Goal: Information Seeking & Learning: Learn about a topic

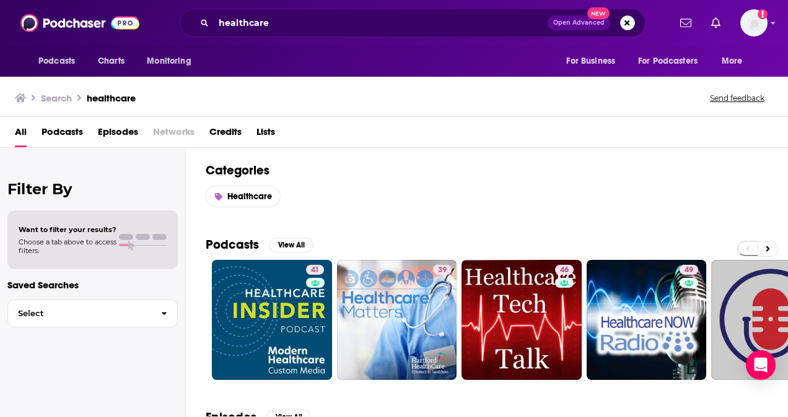
drag, startPoint x: 787, startPoint y: 80, endPoint x: 787, endPoint y: 105, distance: 24.8
click at [778, 105] on html "Podcasts Charts Monitoring healthcare Open Advanced New For Business For Podcas…" at bounding box center [394, 208] width 788 height 417
click at [328, 27] on input "healthcare" at bounding box center [381, 23] width 334 height 20
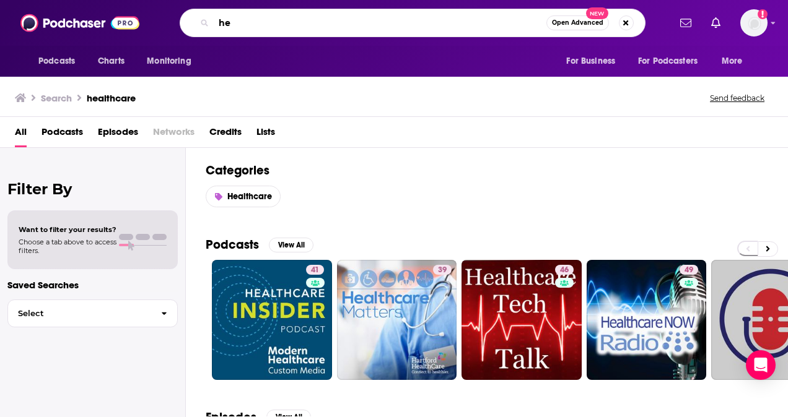
type input "h"
type input "the beat by hlth"
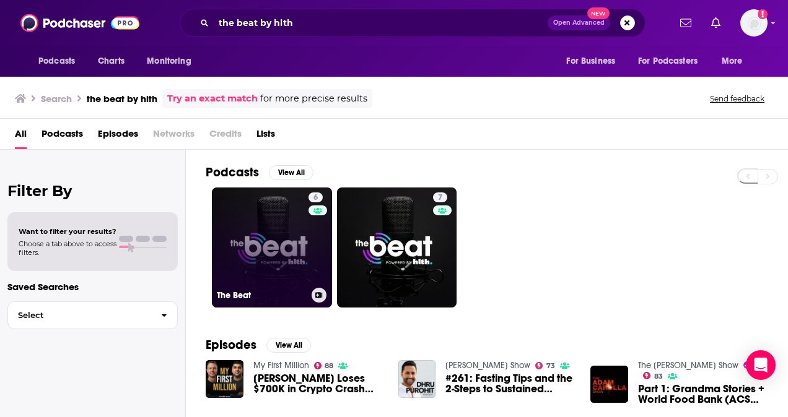
click at [266, 238] on link "6 The Beat" at bounding box center [272, 248] width 120 height 120
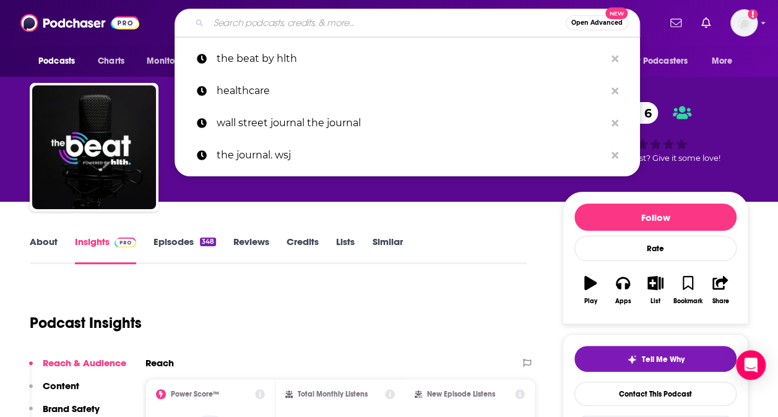
click at [355, 22] on input "Search podcasts, credits, & more..." at bounding box center [387, 23] width 357 height 20
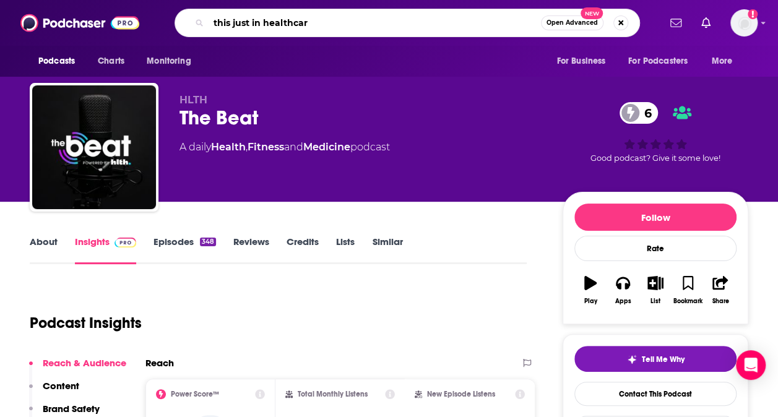
type input "this just in healthcare"
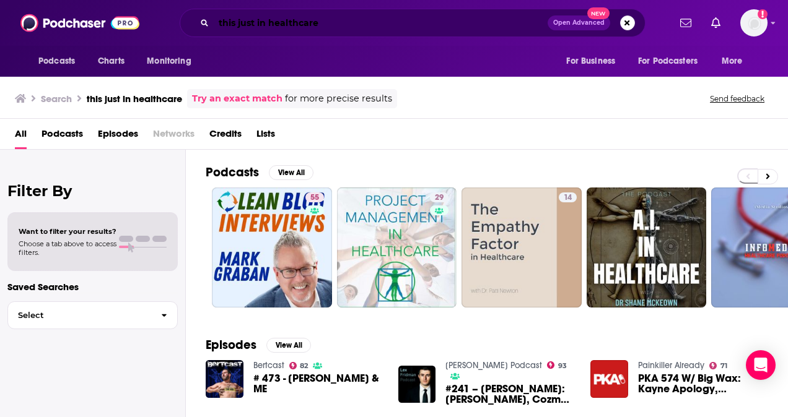
click at [338, 25] on input "this just in healthcare" at bounding box center [381, 23] width 334 height 20
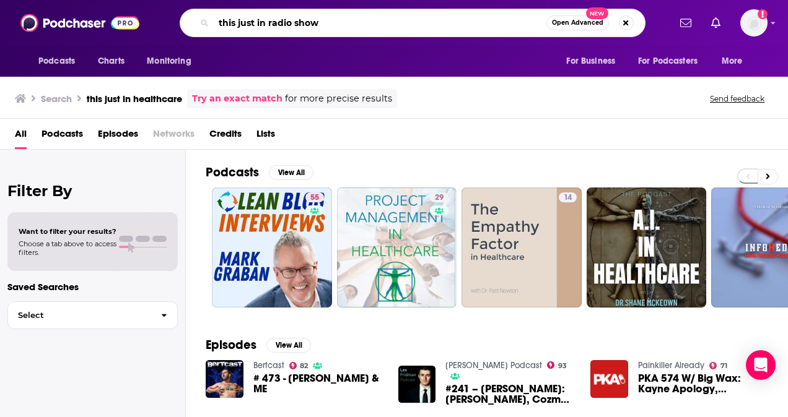
type input "this just in radio show"
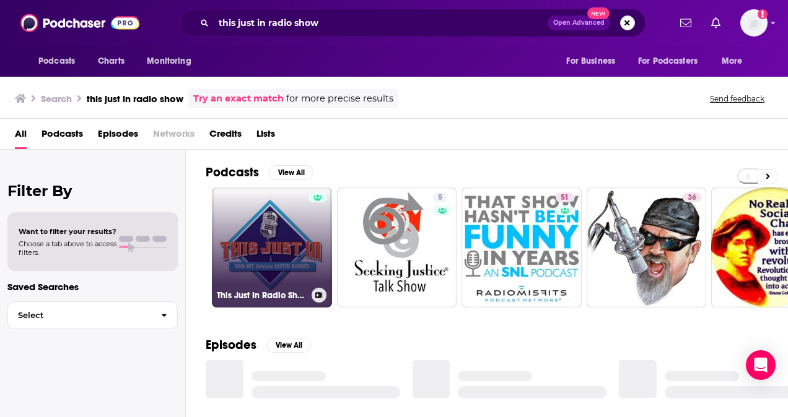
click at [285, 228] on link "This Just In Radio Show" at bounding box center [272, 248] width 120 height 120
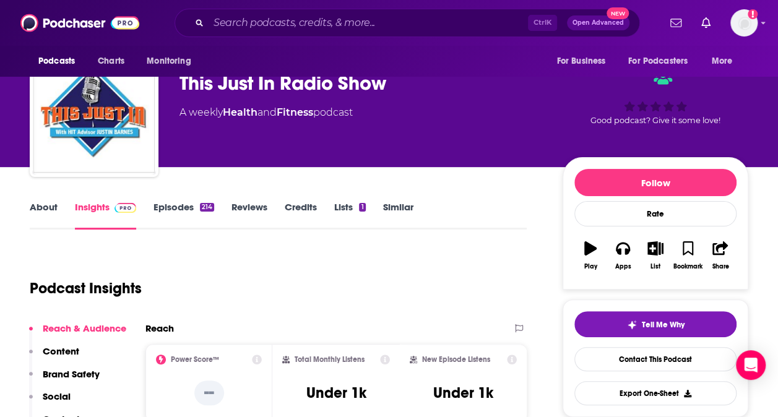
scroll to position [56, 0]
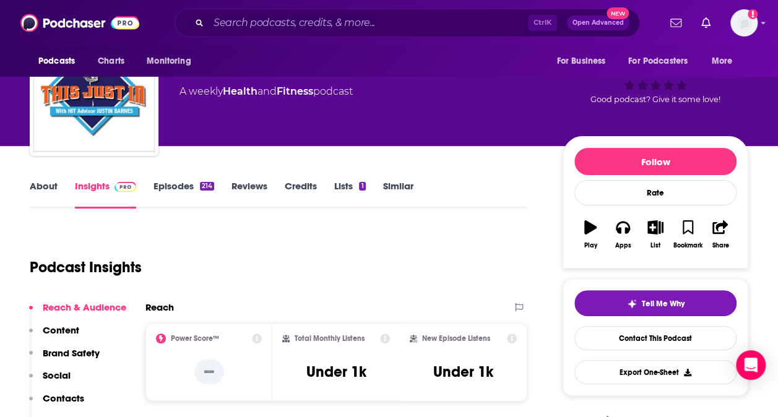
click at [249, 185] on link "Reviews" at bounding box center [250, 194] width 36 height 28
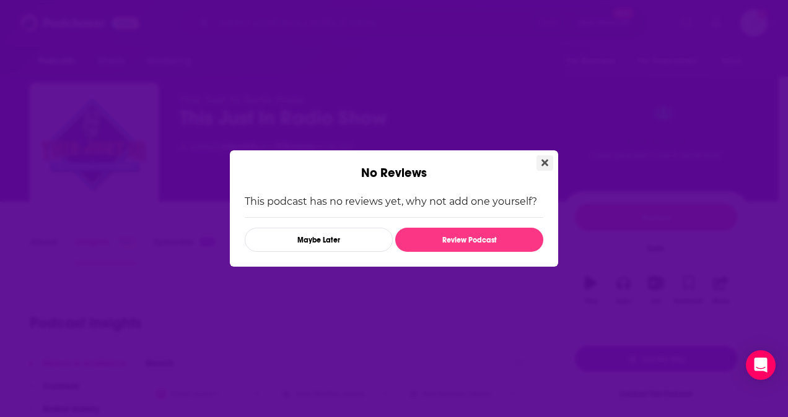
click at [542, 161] on icon "Close" at bounding box center [544, 163] width 7 height 7
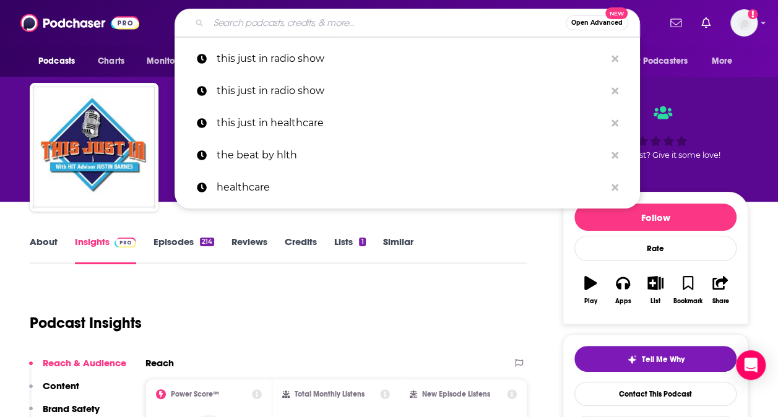
click at [352, 24] on input "Search podcasts, credits, & more..." at bounding box center [387, 23] width 357 height 20
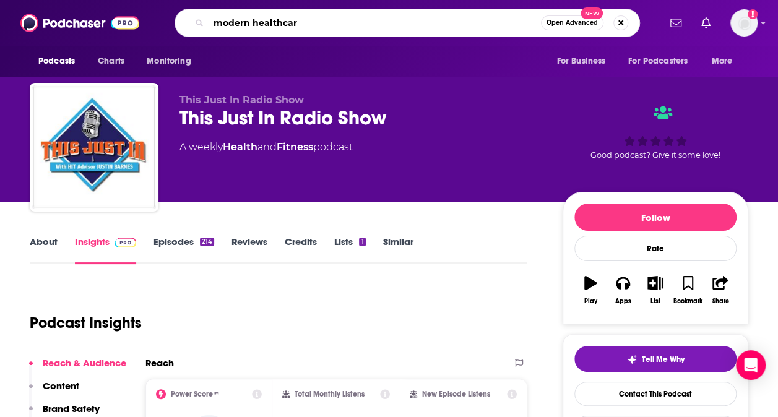
type input "modern healthcare"
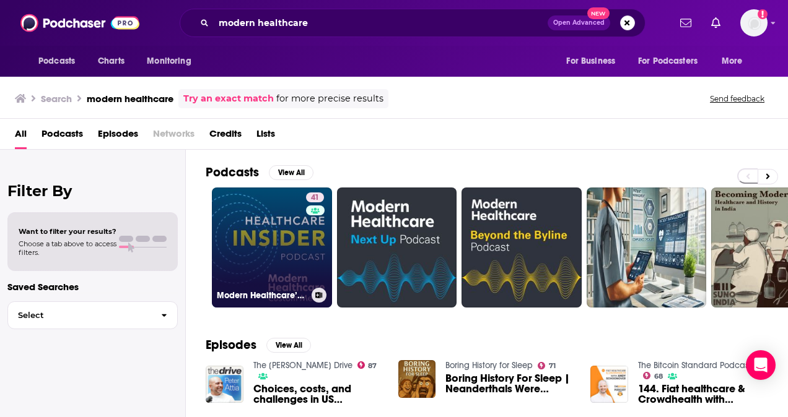
click at [282, 237] on link "41 Modern Healthcare’s Healthcare Insider Podcast" at bounding box center [272, 248] width 120 height 120
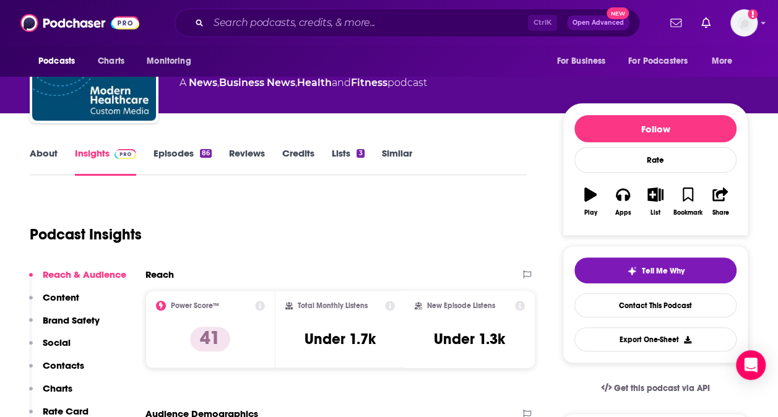
scroll to position [38, 0]
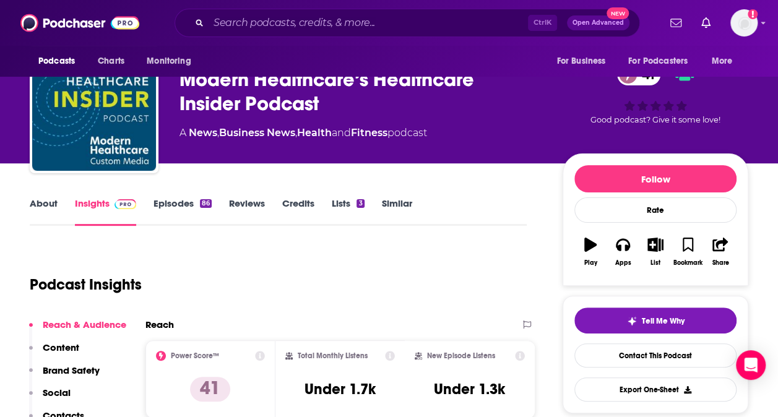
click at [47, 203] on link "About" at bounding box center [44, 212] width 28 height 28
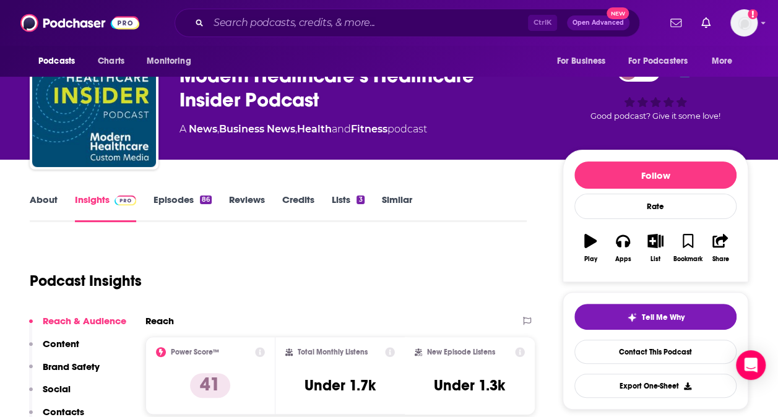
scroll to position [50, 0]
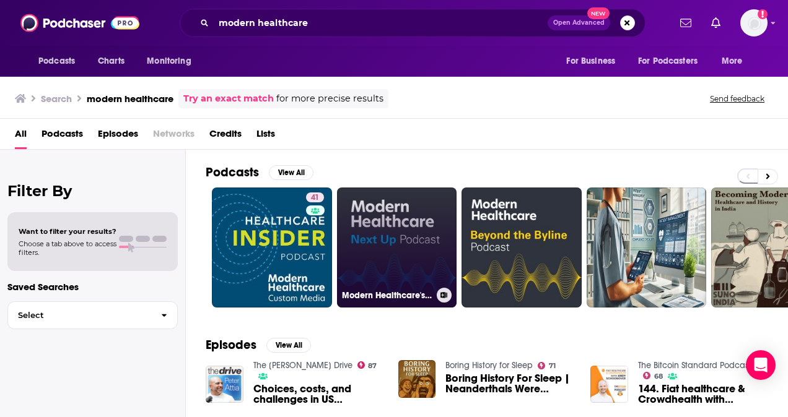
click at [404, 230] on link "Modern Healthcare's Next Up" at bounding box center [397, 248] width 120 height 120
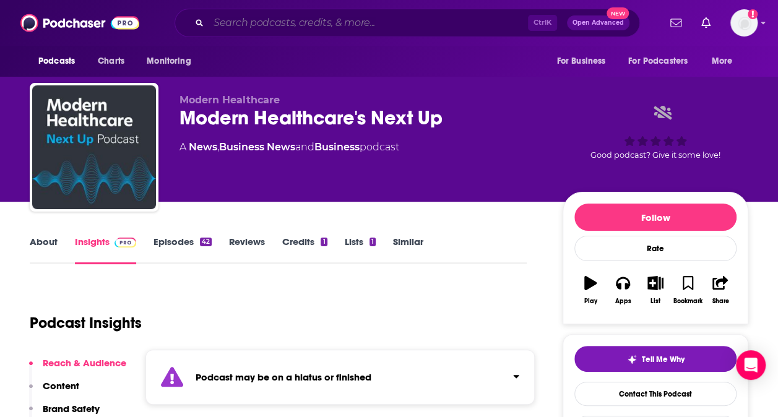
click at [396, 22] on input "Search podcasts, credits, & more..." at bounding box center [368, 23] width 319 height 20
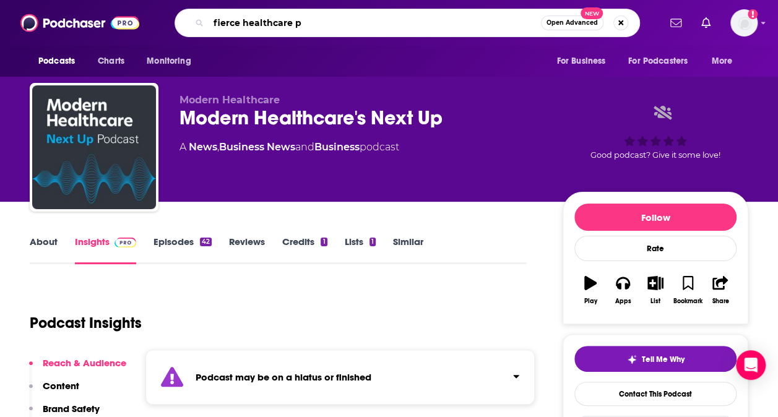
type input "fierce healthcare"
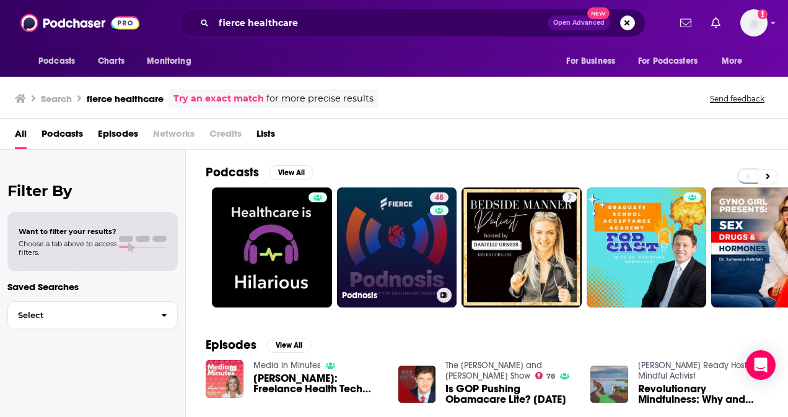
click at [402, 235] on link "48 Podnosis" at bounding box center [397, 248] width 120 height 120
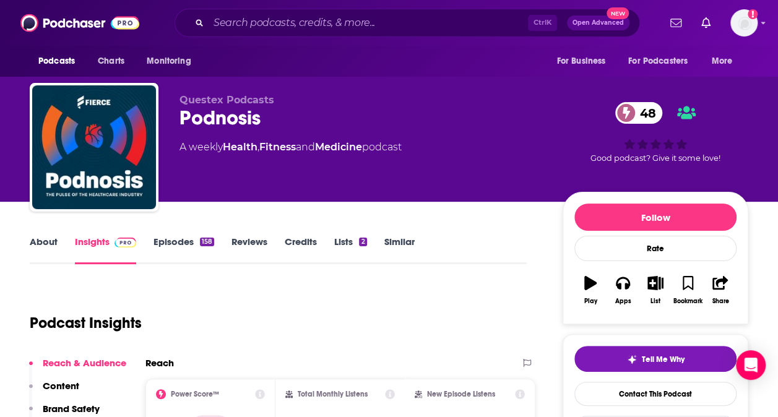
click at [41, 238] on link "About" at bounding box center [44, 250] width 28 height 28
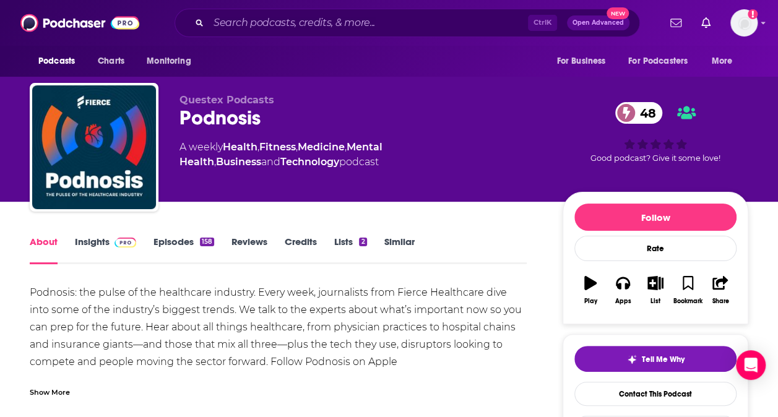
click at [170, 243] on link "Episodes 158" at bounding box center [184, 250] width 61 height 28
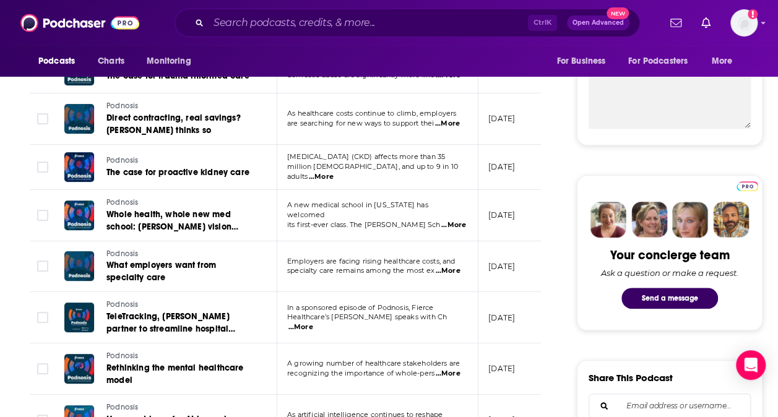
scroll to position [503, 0]
